Goal: Find specific page/section: Locate a particular part of the current website

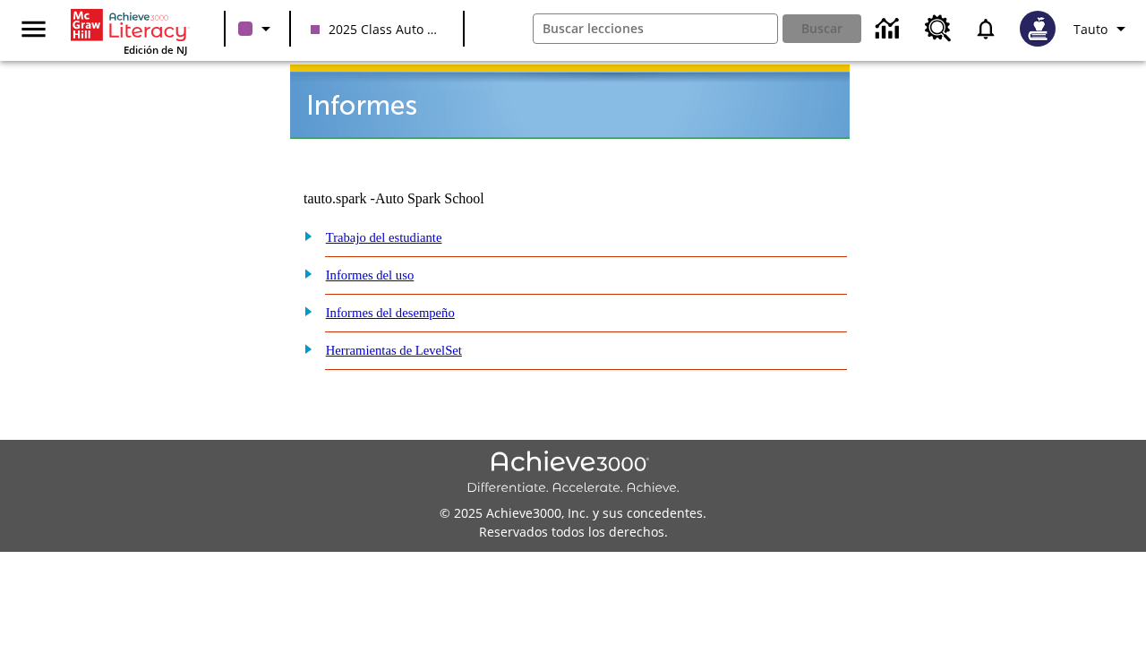
click at [404, 230] on link "Trabajo del estudiante" at bounding box center [384, 237] width 116 height 14
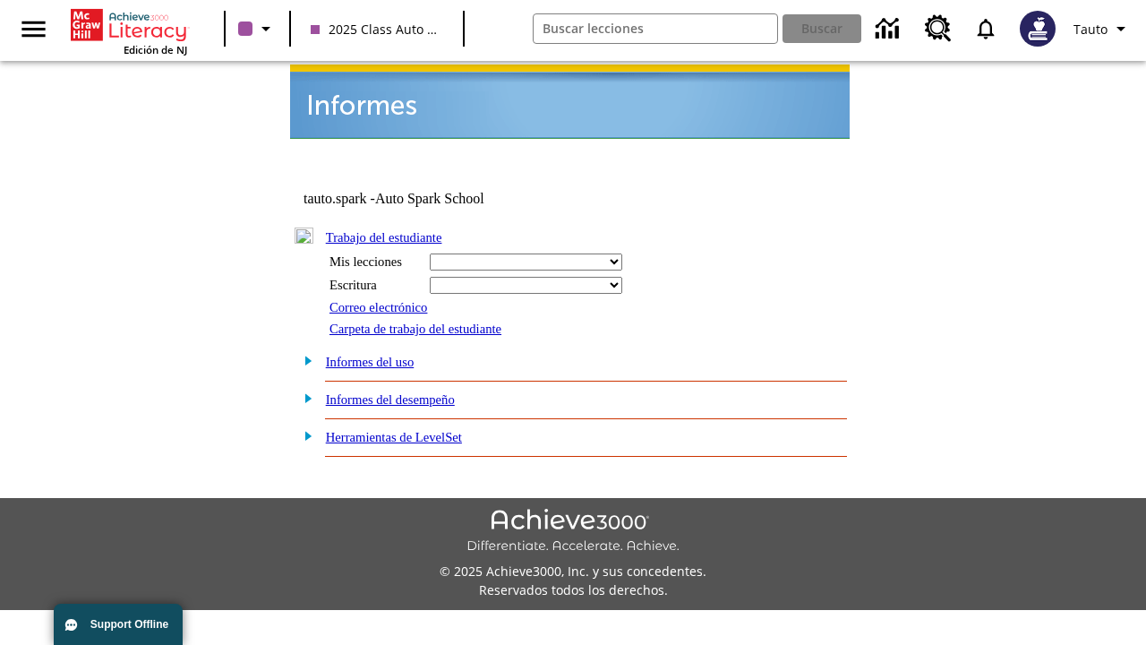
click at [383, 355] on link "Informes del uso" at bounding box center [370, 362] width 89 height 14
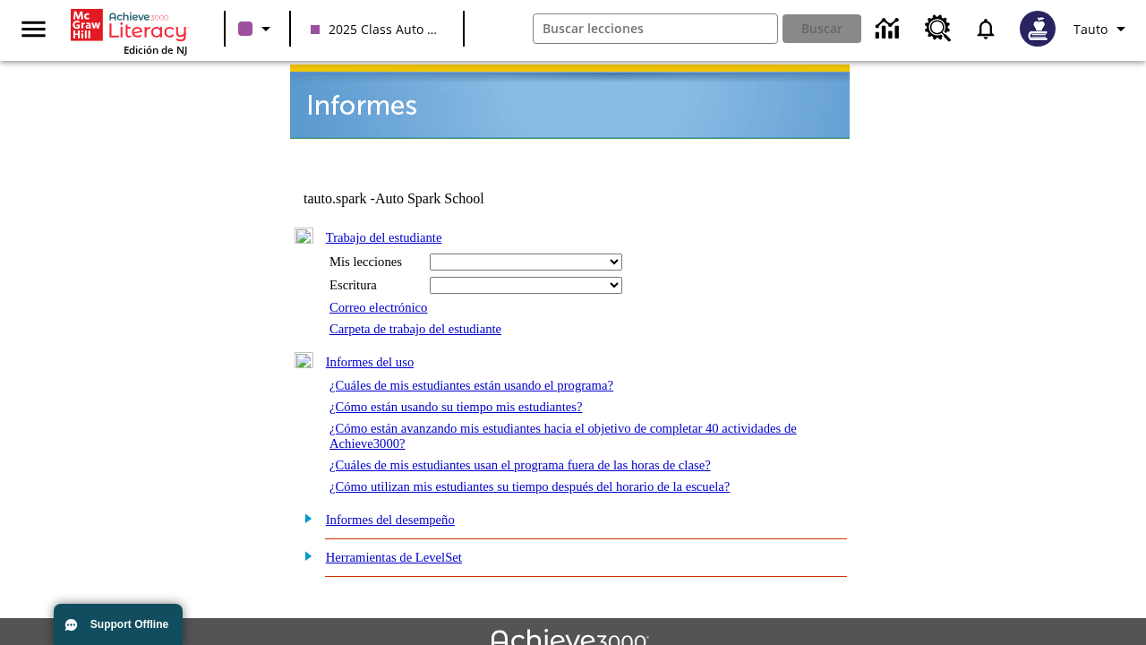
click at [413, 512] on link "Informes del desempeño" at bounding box center [390, 519] width 129 height 14
